Goal: Information Seeking & Learning: Learn about a topic

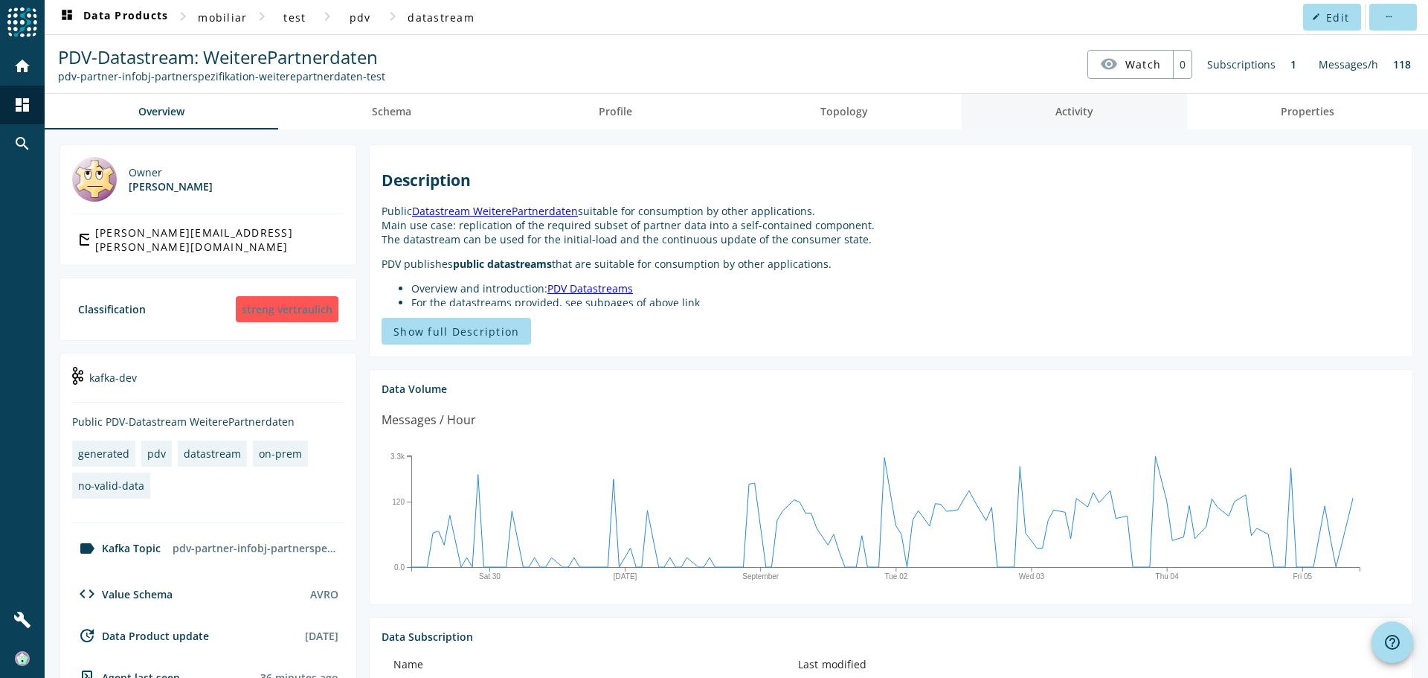
click at [1104, 112] on link "Activity" at bounding box center [1074, 112] width 225 height 36
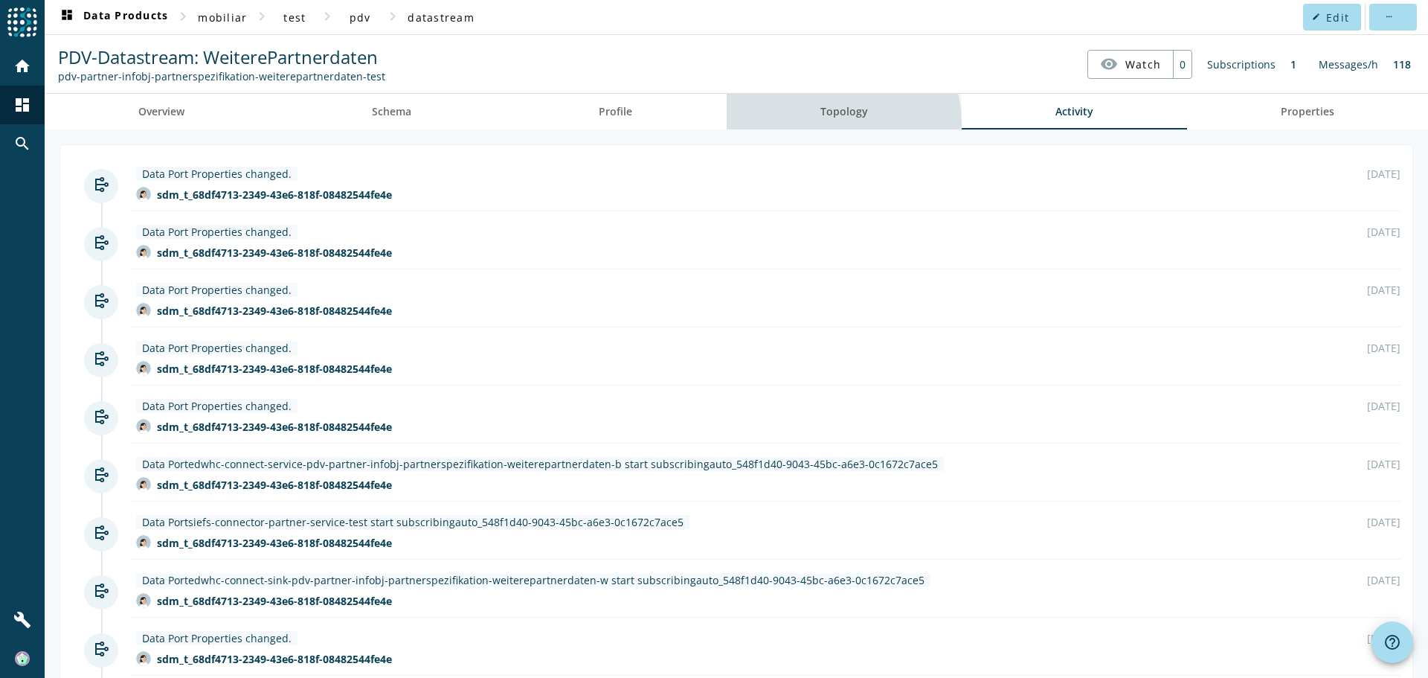
click at [835, 122] on span "Topology" at bounding box center [844, 112] width 48 height 36
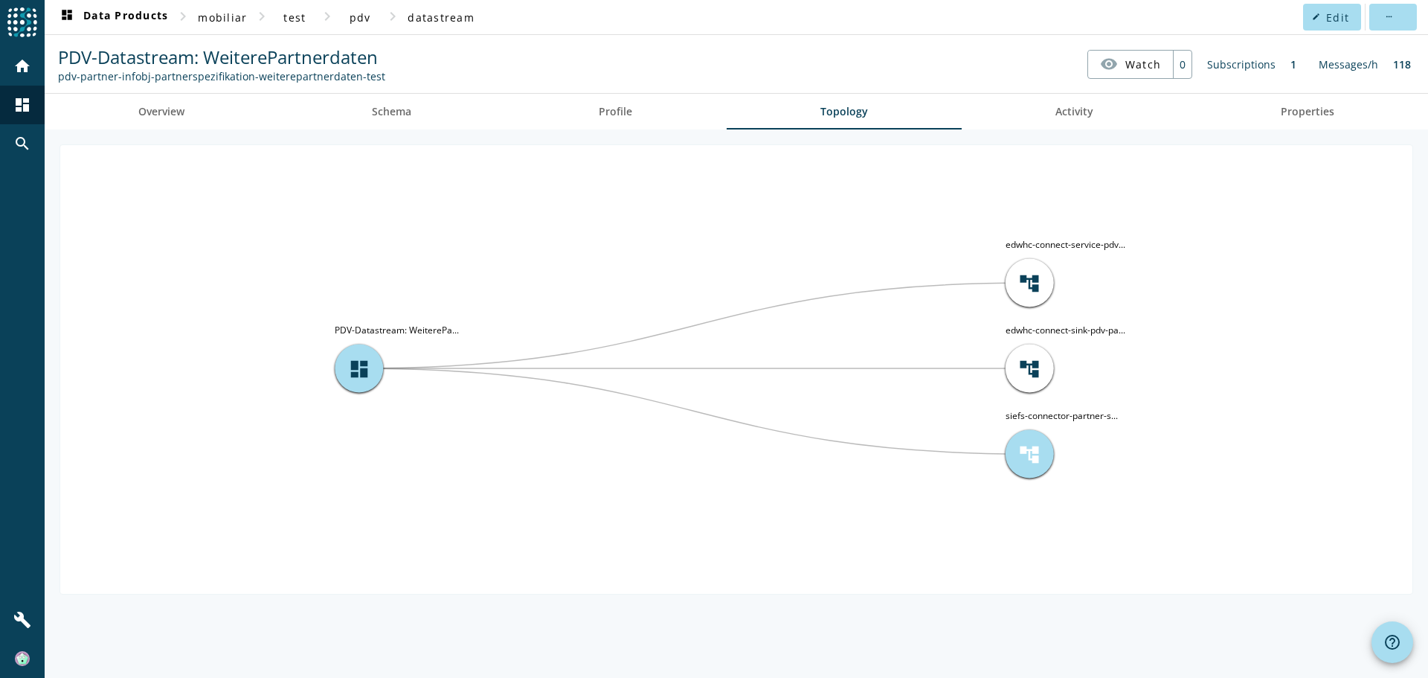
click at [1047, 448] on div "account_tree" at bounding box center [1030, 454] width 48 height 48
click at [1027, 448] on span "account_tree" at bounding box center [1029, 454] width 22 height 22
click at [611, 103] on span "Profile" at bounding box center [615, 112] width 33 height 36
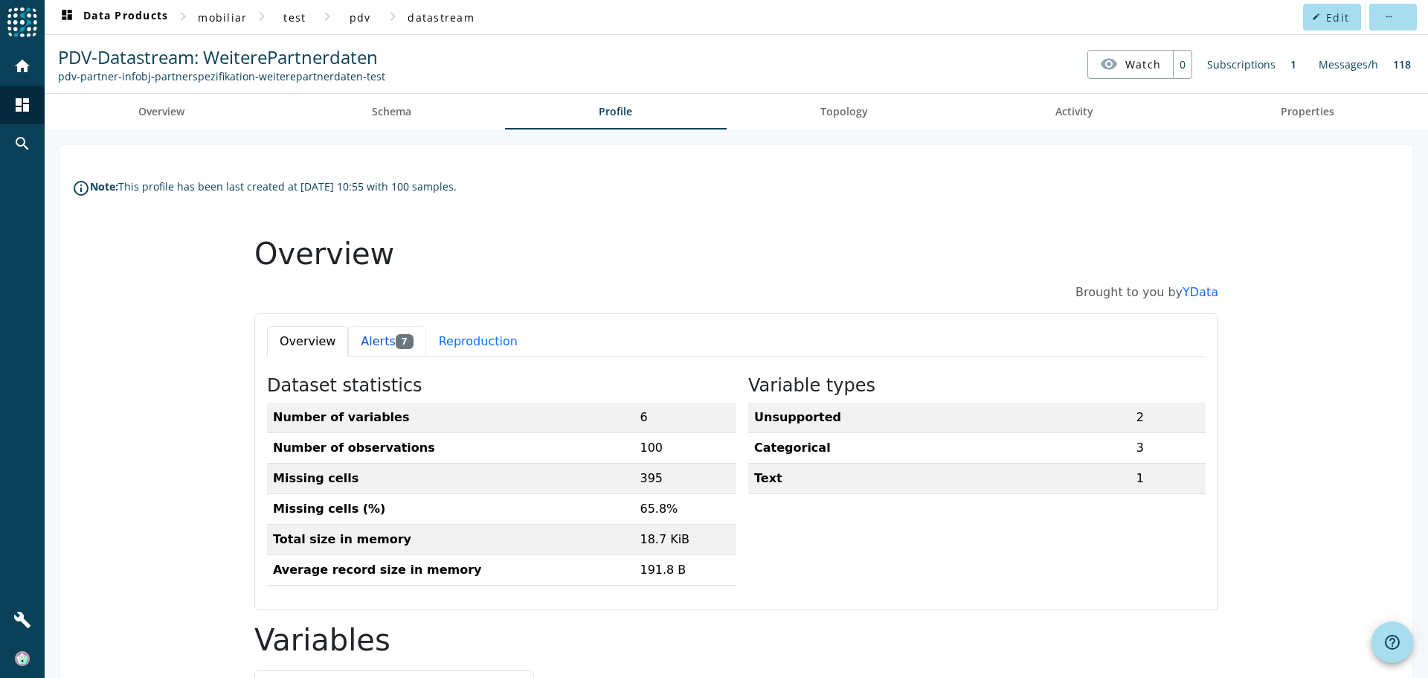
click at [367, 350] on button "Alerts 7" at bounding box center [386, 341] width 77 height 31
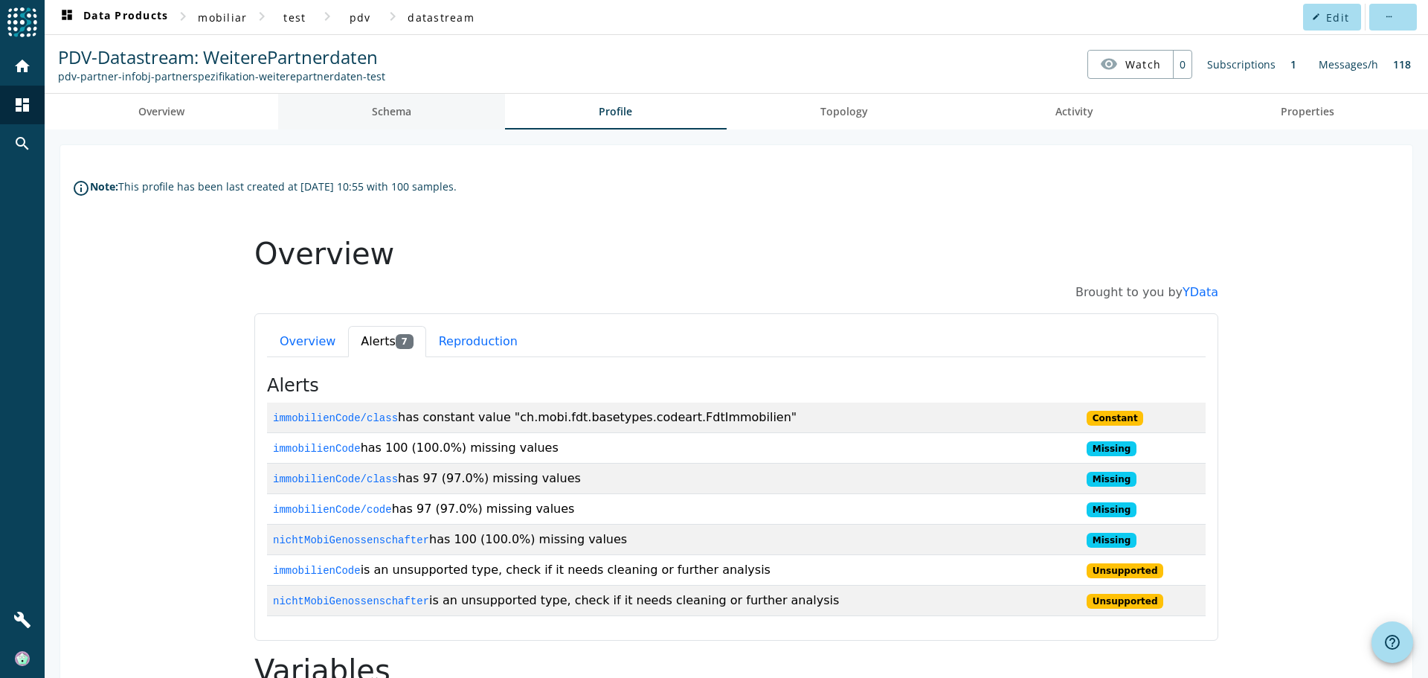
click at [390, 121] on span "Schema" at bounding box center [391, 112] width 39 height 36
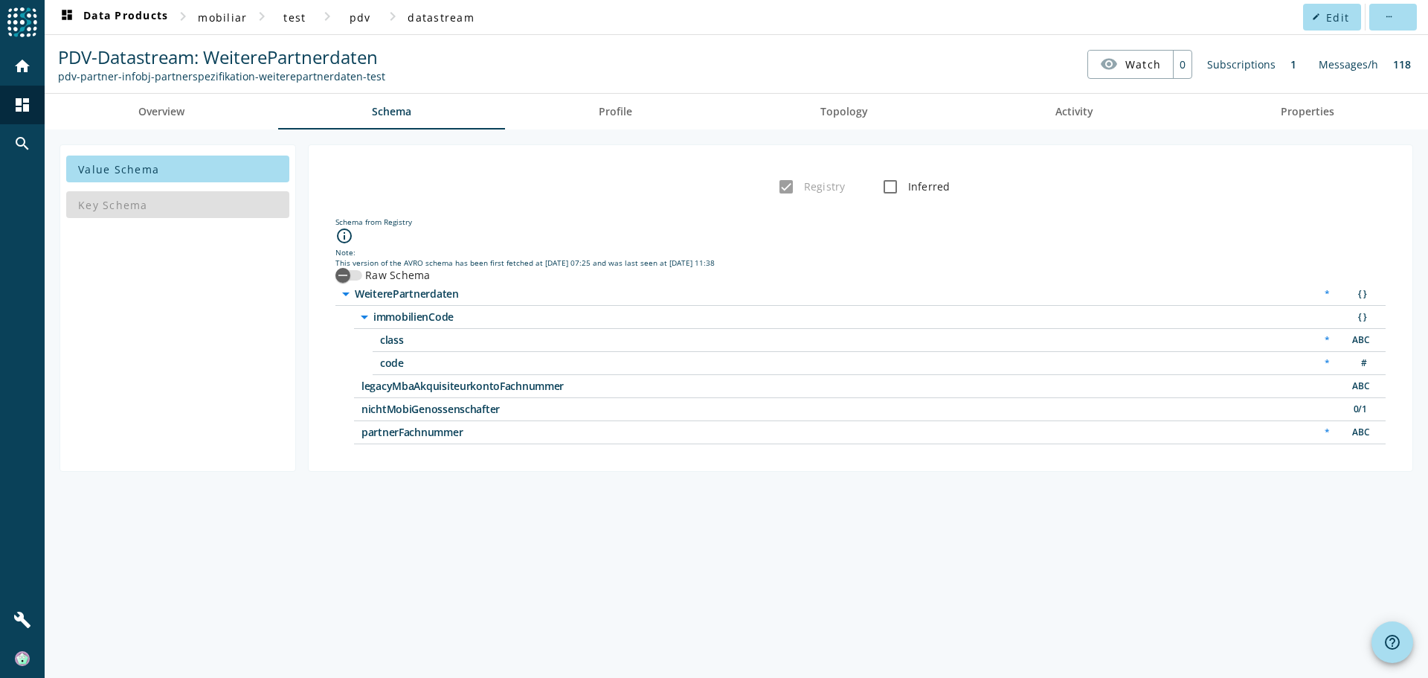
click at [120, 202] on div "Key Schema" at bounding box center [177, 205] width 223 height 36
click at [141, 167] on span "Value Schema" at bounding box center [118, 169] width 81 height 14
click at [173, 116] on span "Overview" at bounding box center [161, 111] width 46 height 10
